Goal: Information Seeking & Learning: Learn about a topic

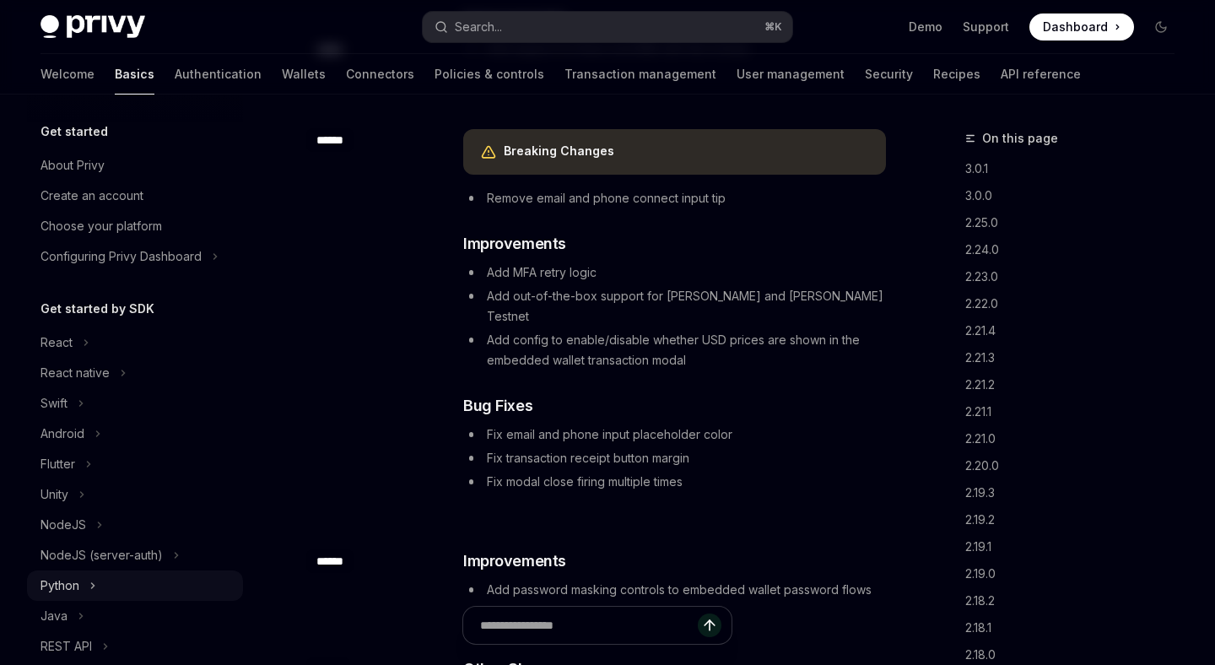
scroll to position [383, 0]
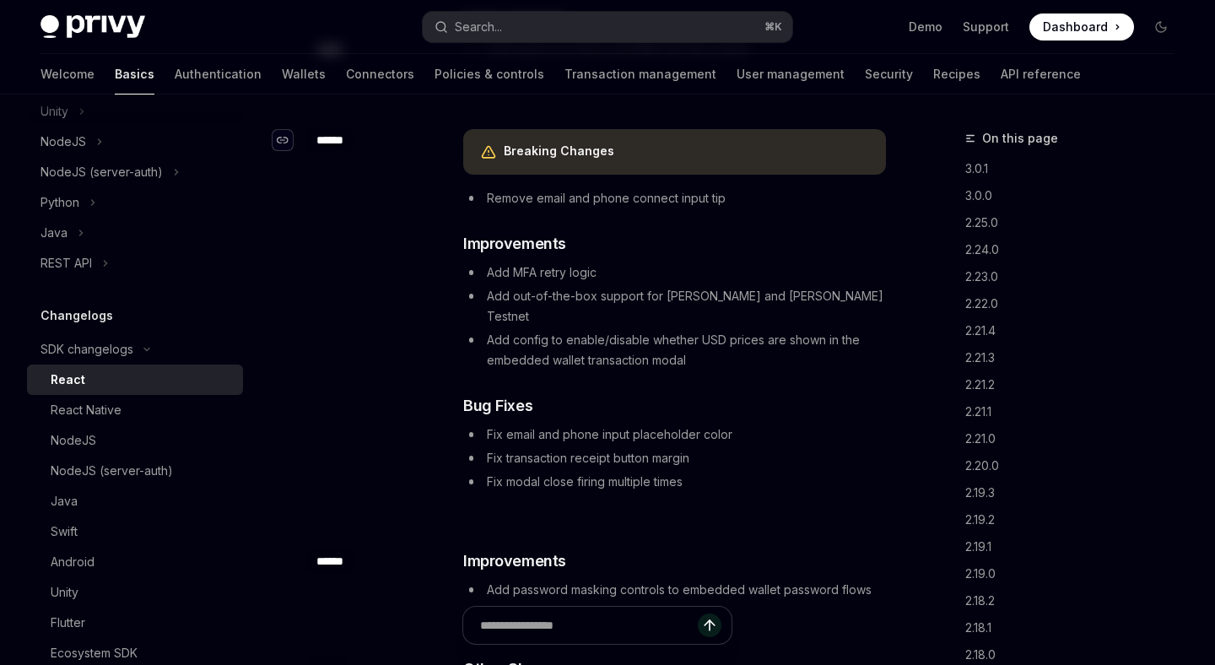
type textarea "*"
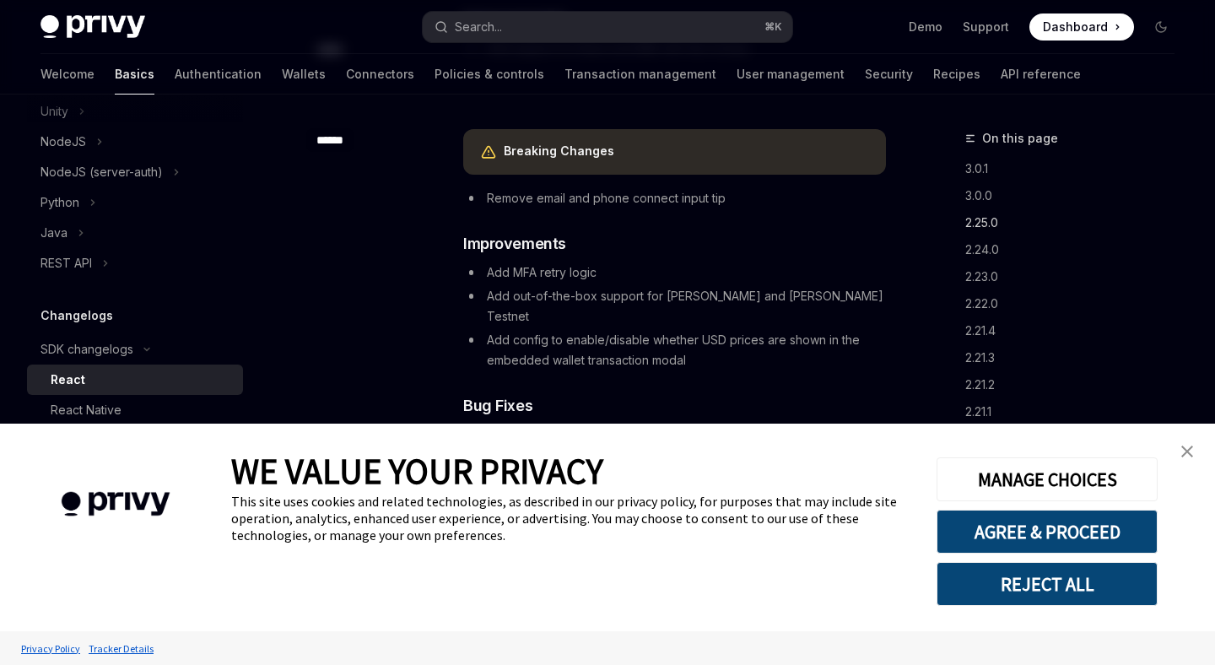
click at [973, 229] on link "2.25.0" at bounding box center [1076, 222] width 223 height 27
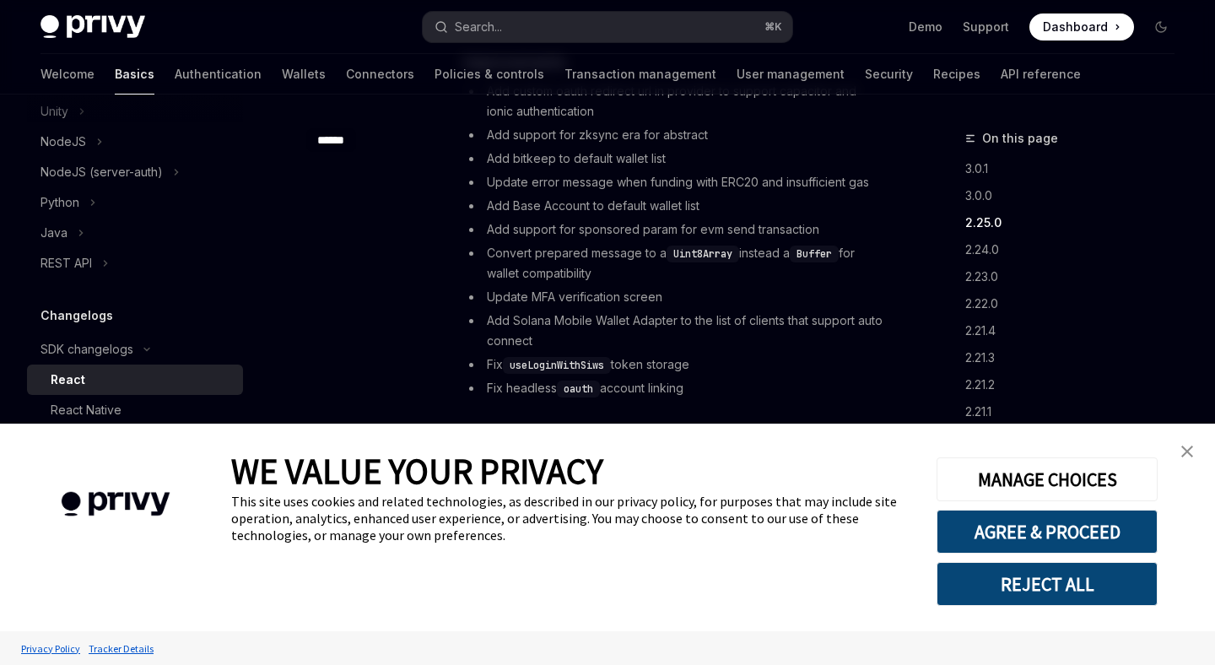
scroll to position [1237, 0]
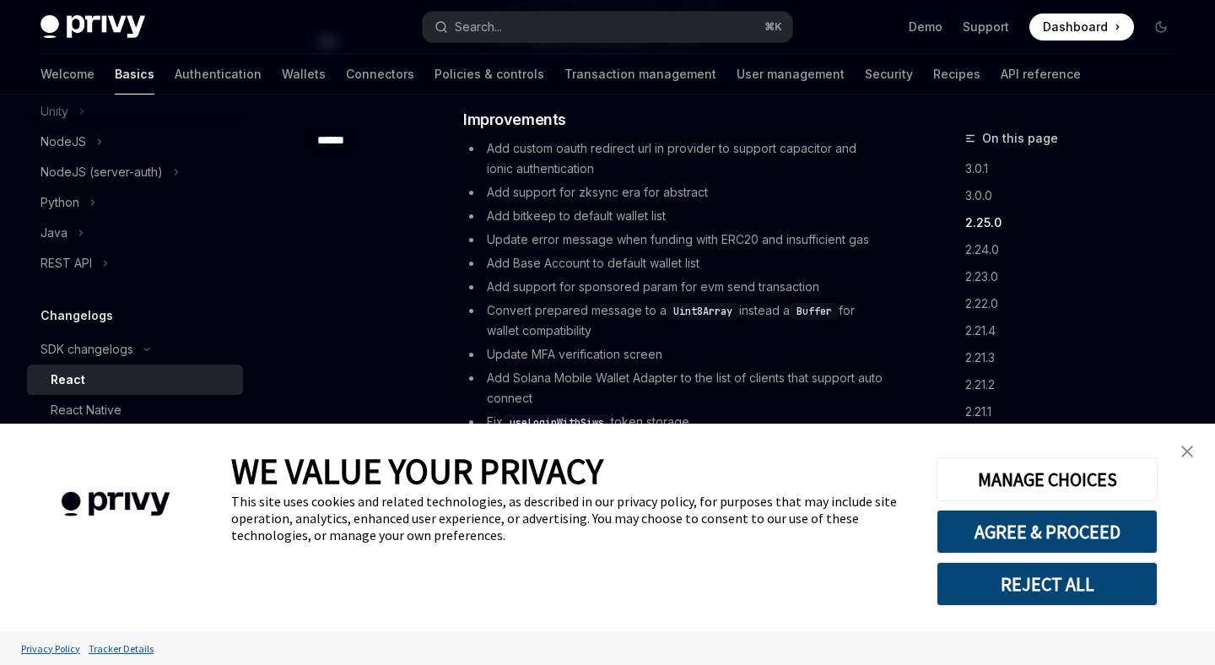
click at [1180, 442] on link "close banner" at bounding box center [1187, 452] width 34 height 34
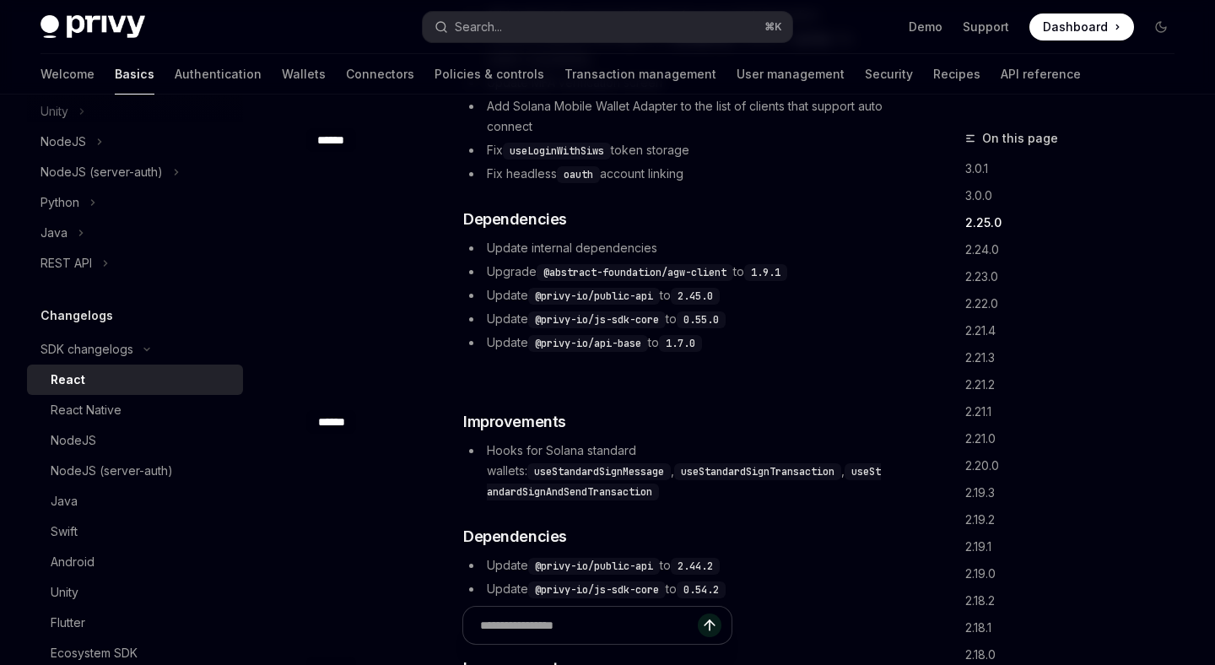
scroll to position [1538, 0]
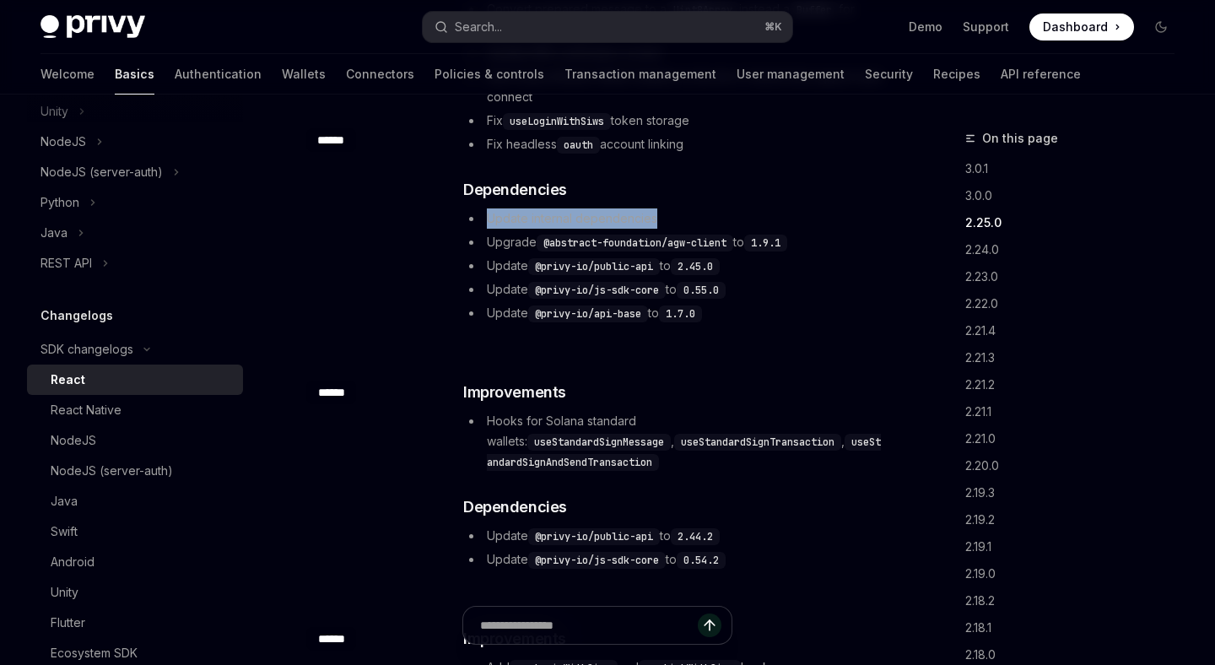
drag, startPoint x: 661, startPoint y: 240, endPoint x: 487, endPoint y: 240, distance: 174.6
click at [487, 229] on li "Update internal dependencies" at bounding box center [674, 218] width 423 height 20
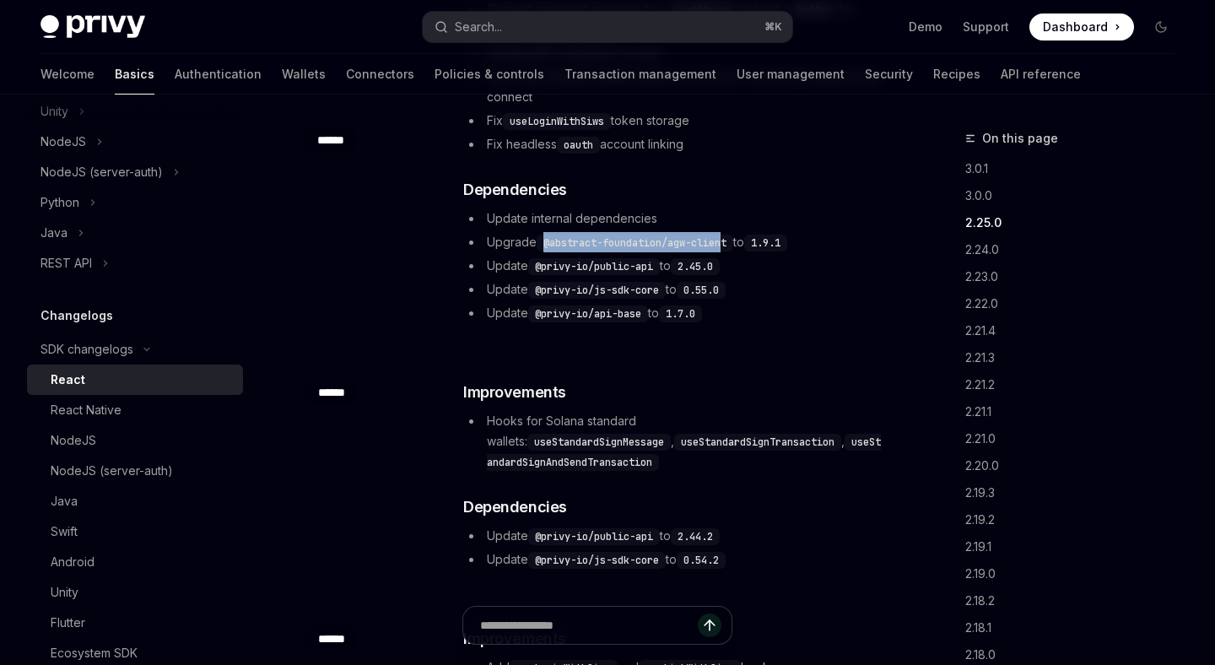
drag, startPoint x: 541, startPoint y: 262, endPoint x: 725, endPoint y: 265, distance: 184.0
click at [726, 251] on code "@abstract-foundation/agw-client" at bounding box center [635, 243] width 197 height 17
drag, startPoint x: 525, startPoint y: 296, endPoint x: 674, endPoint y: 296, distance: 149.3
click at [674, 296] on ul "Update internal dependencies Upgrade @abstract-foundation/agw-client to 1.9.1 U…" at bounding box center [674, 265] width 423 height 115
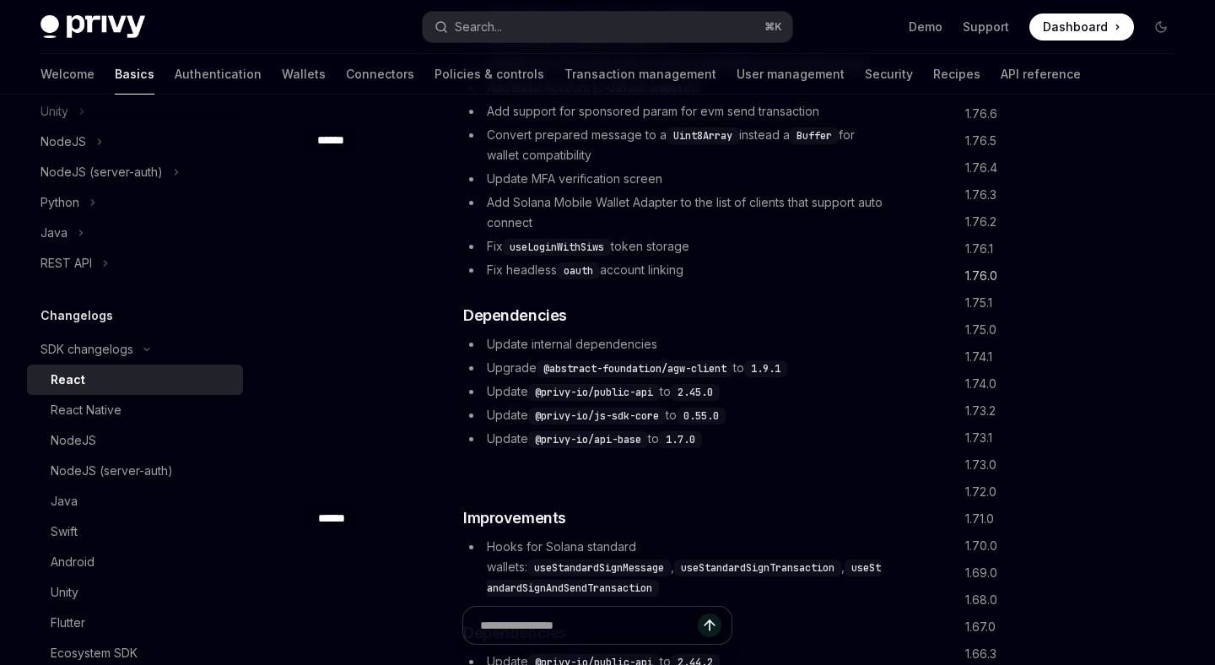
scroll to position [3620, 0]
